Goal: Task Accomplishment & Management: Manage account settings

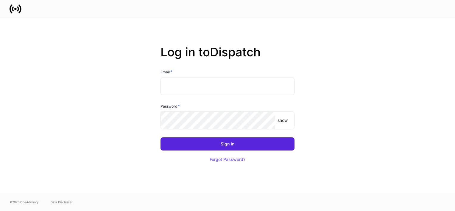
click at [452, 205] on div "© 2025 OneAdvisory Data Disclaimer" at bounding box center [227, 202] width 455 height 18
drag, startPoint x: 452, startPoint y: 205, endPoint x: 351, endPoint y: 115, distance: 134.5
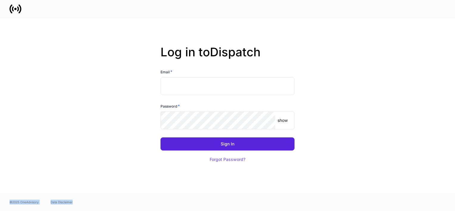
click at [351, 115] on div "Log in to Dispatch Email * ​ Password * show ​ Sign In Forgot Password? © 2025 …" at bounding box center [227, 114] width 455 height 193
click at [454, 201] on html "Log in to Dispatch Email * ​ Password * show ​ Sign In Forgot Password? © 2025 …" at bounding box center [227, 105] width 455 height 211
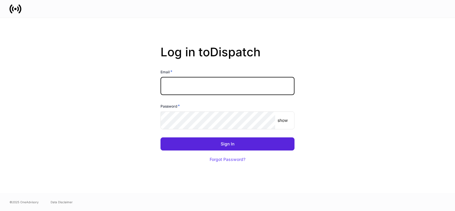
click at [227, 85] on input "text" at bounding box center [227, 86] width 134 height 18
type input "*"
type input "**********"
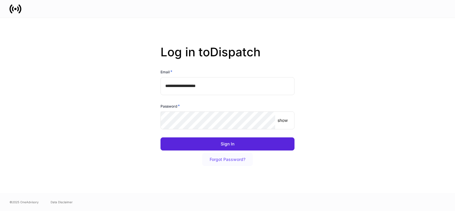
click at [224, 160] on div "Forgot Password?" at bounding box center [227, 159] width 36 height 4
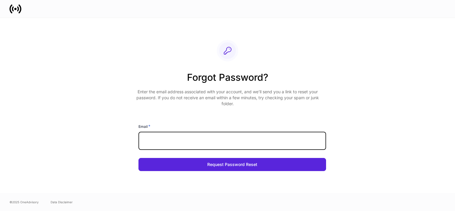
click at [179, 141] on input "text" at bounding box center [231, 141] width 187 height 18
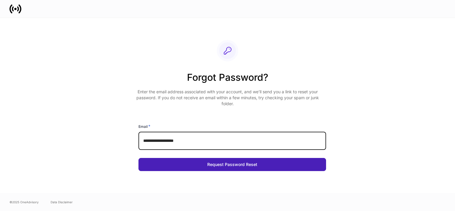
type input "**********"
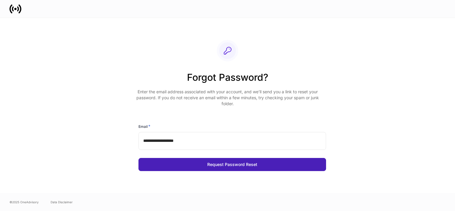
click at [167, 164] on button "Request Password Reset" at bounding box center [231, 164] width 187 height 13
